Goal: Information Seeking & Learning: Learn about a topic

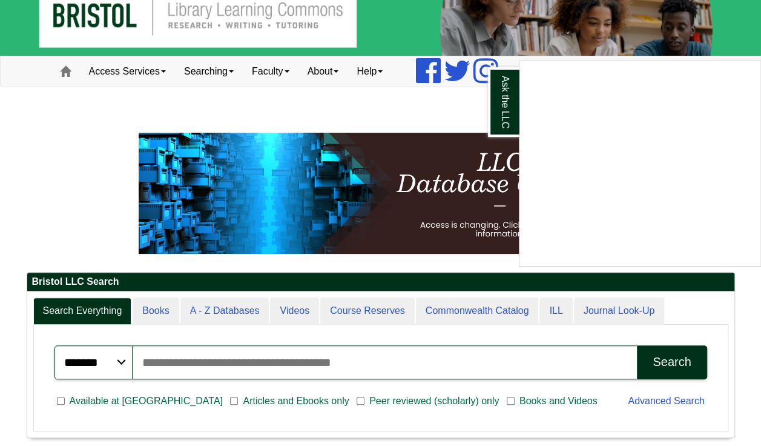
scroll to position [24, 0]
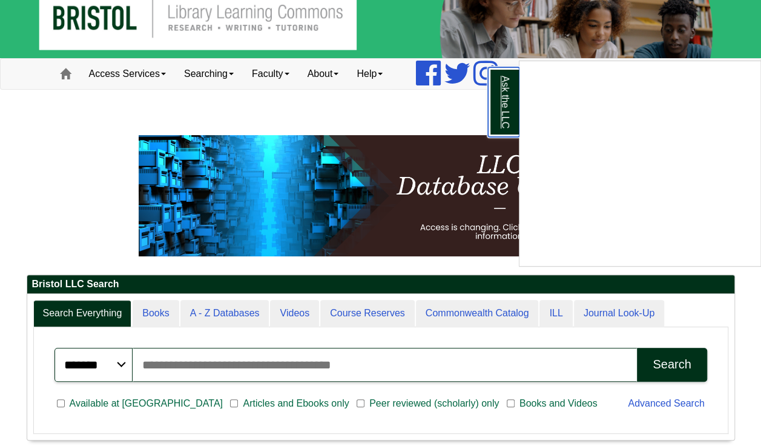
click at [504, 108] on link "Ask the LLC" at bounding box center [503, 102] width 31 height 70
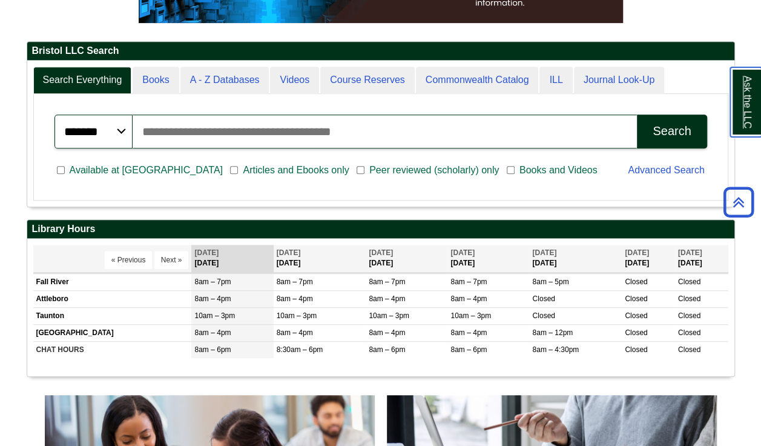
scroll to position [257, 0]
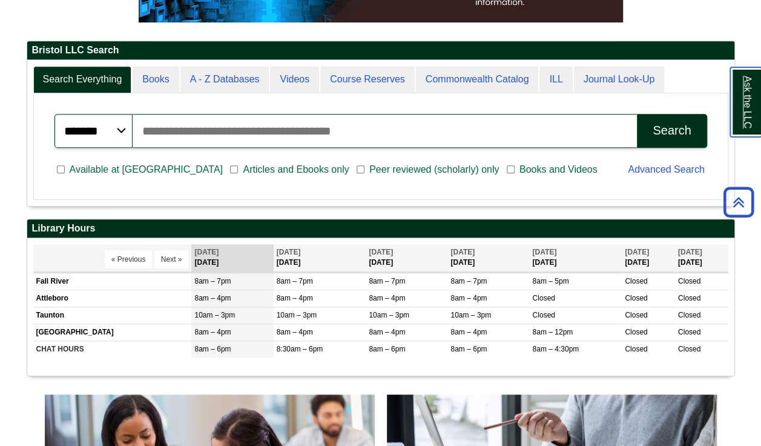
click at [744, 117] on link "Ask the LLC" at bounding box center [745, 102] width 31 height 70
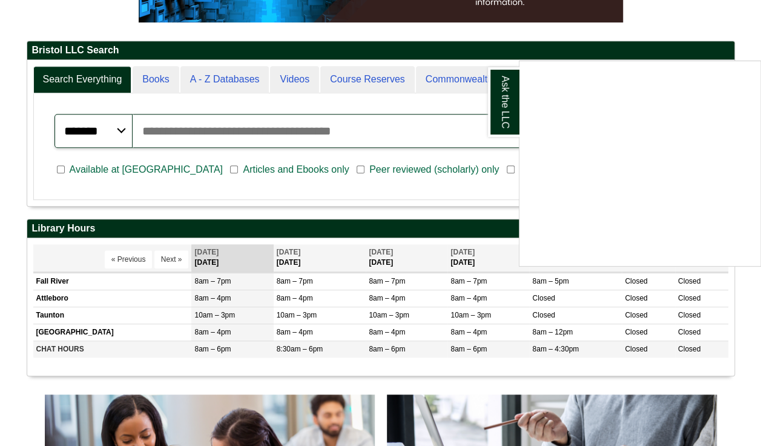
click at [336, 341] on td "8:30am – 6pm" at bounding box center [320, 349] width 93 height 17
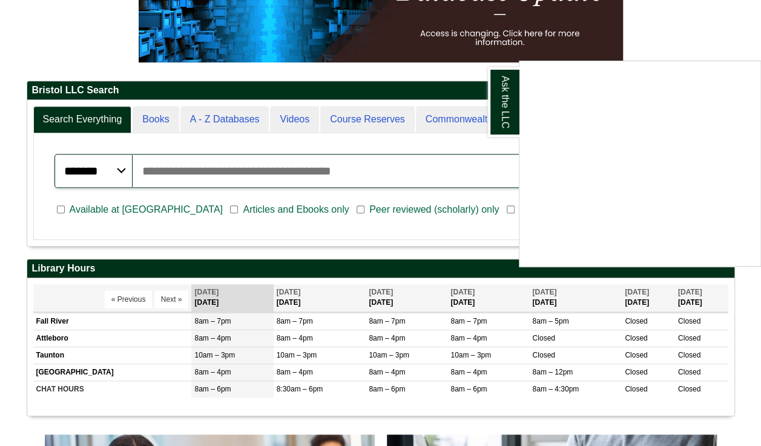
scroll to position [219, 0]
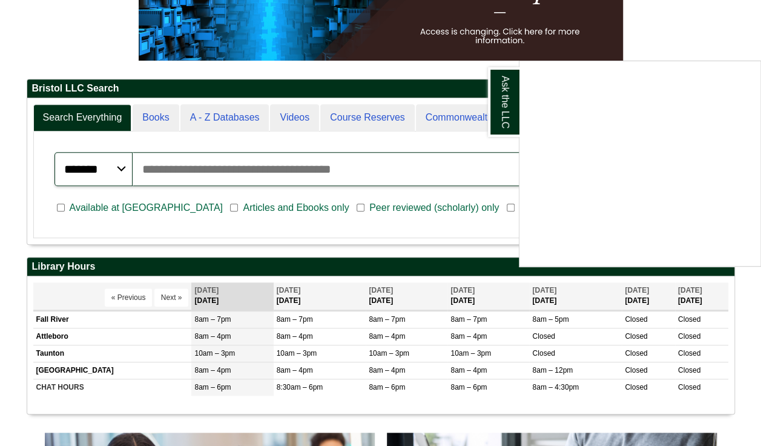
click at [270, 171] on input "Search articles, books, journals & more" at bounding box center [385, 169] width 504 height 34
type input "**********"
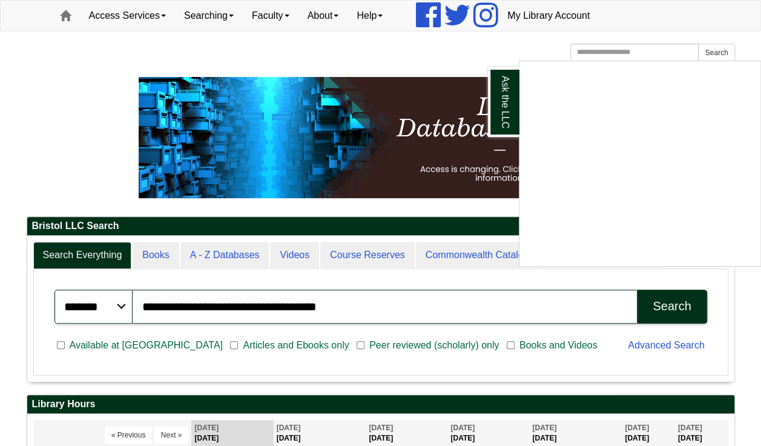
scroll to position [78, 0]
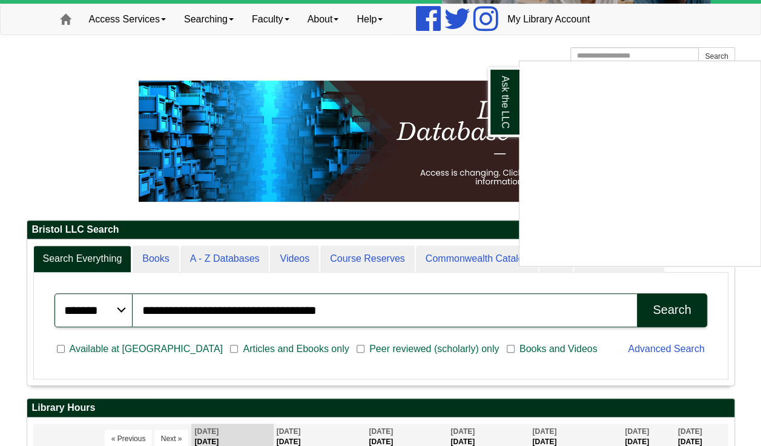
click at [674, 311] on div "Search" at bounding box center [672, 310] width 38 height 14
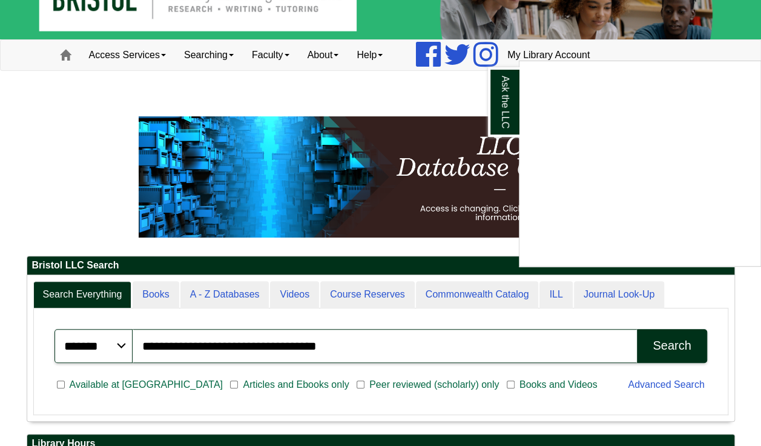
scroll to position [43, 0]
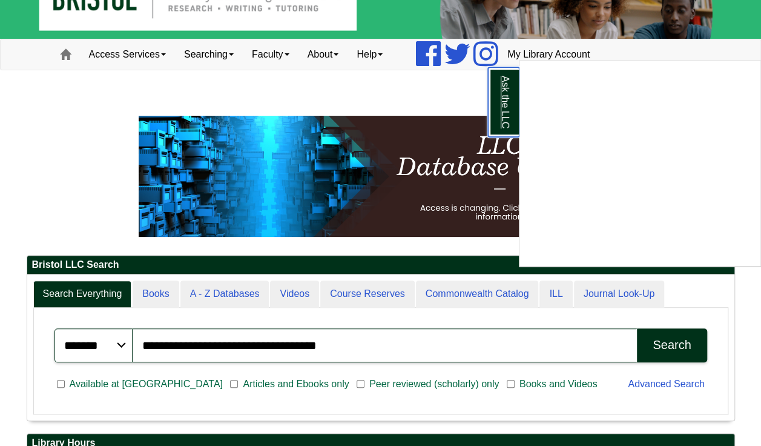
click at [499, 110] on link "Ask the LLC" at bounding box center [503, 102] width 31 height 70
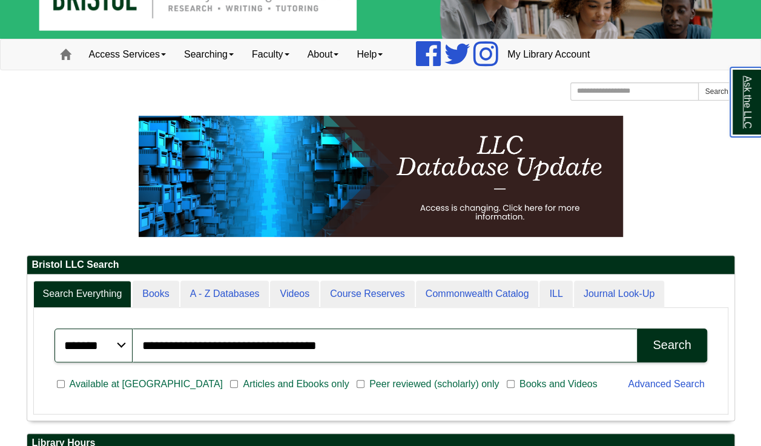
scroll to position [42, 0]
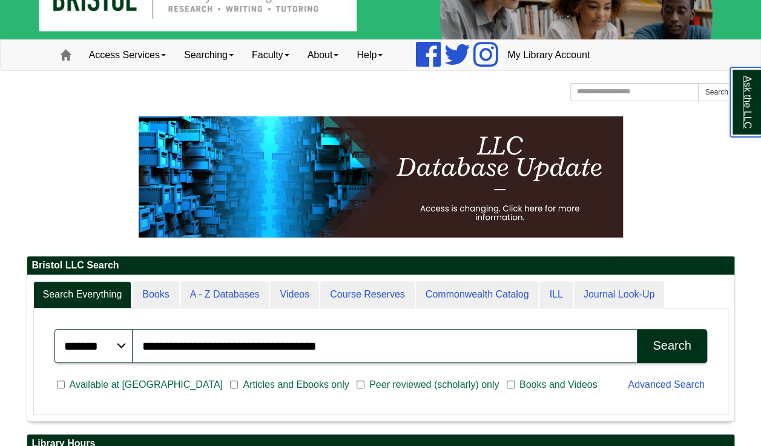
click at [757, 98] on link "Ask the LLC" at bounding box center [745, 102] width 31 height 70
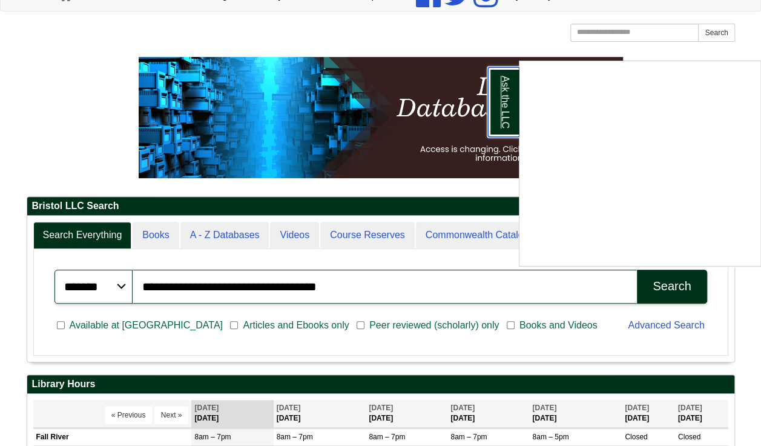
scroll to position [108, 0]
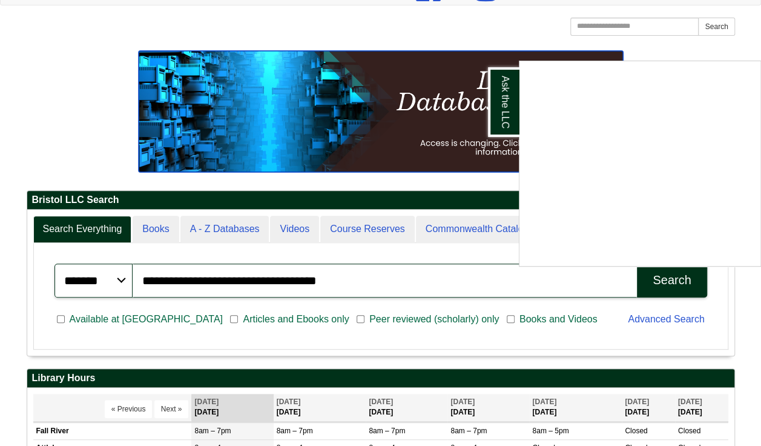
click at [472, 88] on img at bounding box center [381, 111] width 484 height 121
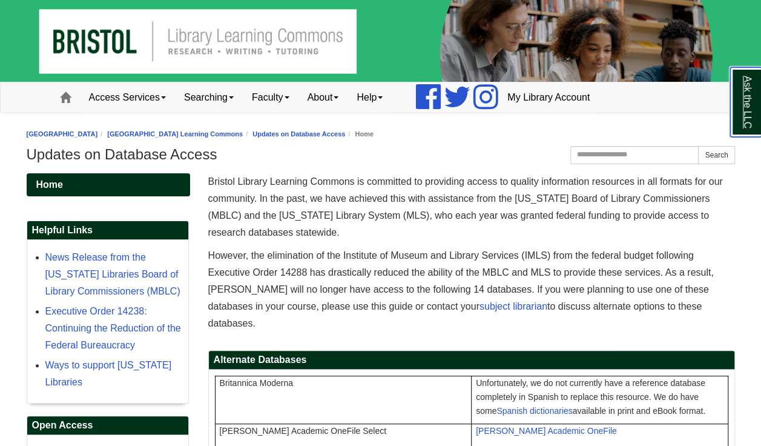
click at [745, 97] on link "Ask the LLC" at bounding box center [745, 102] width 31 height 70
